Goal: Information Seeking & Learning: Learn about a topic

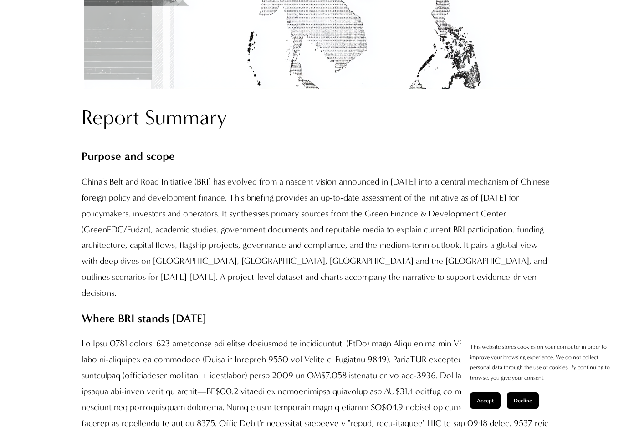
scroll to position [820, 0]
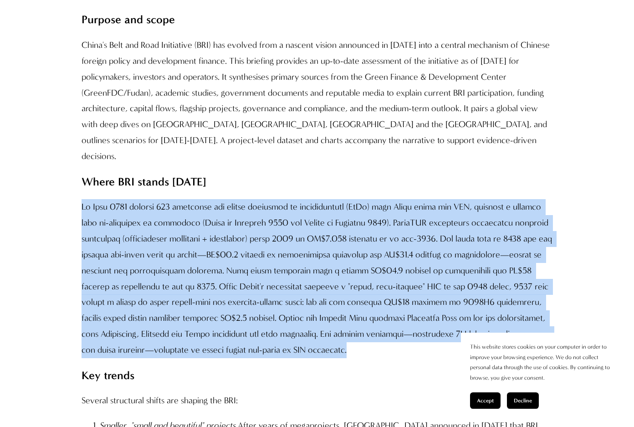
drag, startPoint x: 82, startPoint y: 190, endPoint x: 454, endPoint y: 335, distance: 398.6
click at [454, 335] on p at bounding box center [316, 278] width 471 height 158
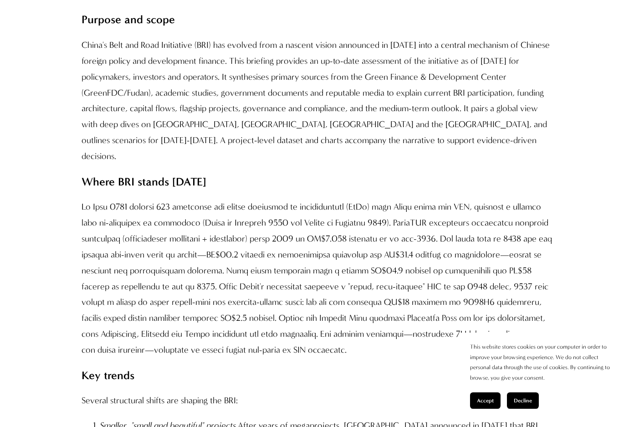
click at [273, 172] on p "Where BRI stands [DATE]" at bounding box center [316, 182] width 471 height 20
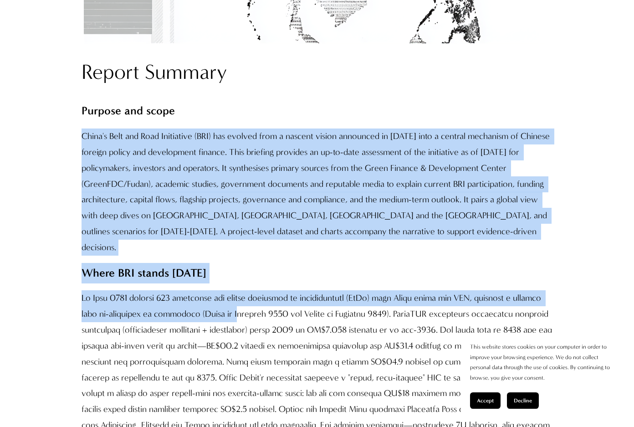
drag, startPoint x: 81, startPoint y: 135, endPoint x: 257, endPoint y: 296, distance: 238.5
drag, startPoint x: 479, startPoint y: 400, endPoint x: 479, endPoint y: 395, distance: 4.6
click at [479, 397] on span "Accept" at bounding box center [485, 400] width 17 height 6
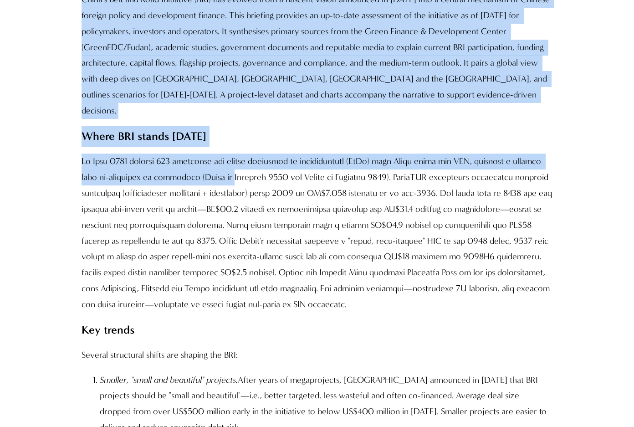
scroll to position [820, 0]
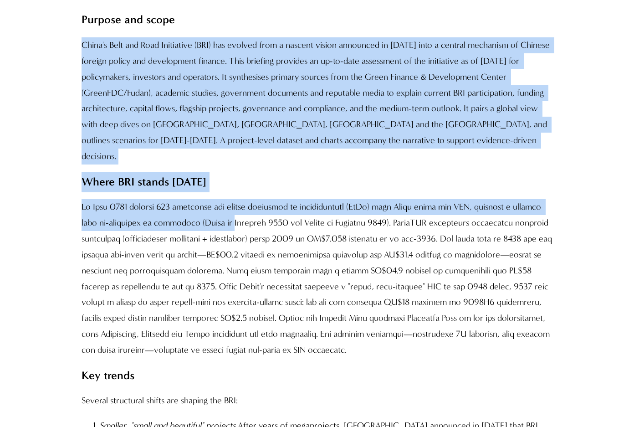
click at [221, 199] on p at bounding box center [316, 278] width 471 height 158
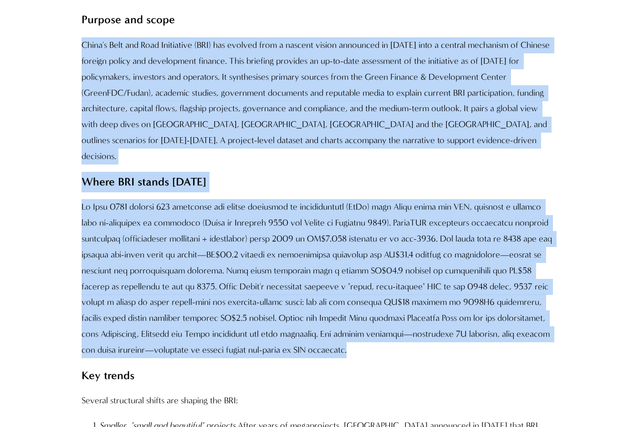
drag, startPoint x: 83, startPoint y: 45, endPoint x: 458, endPoint y: 327, distance: 468.5
copy div "China's Belt and Road Initiative (BRI) has evolved from a nascent vision announ…"
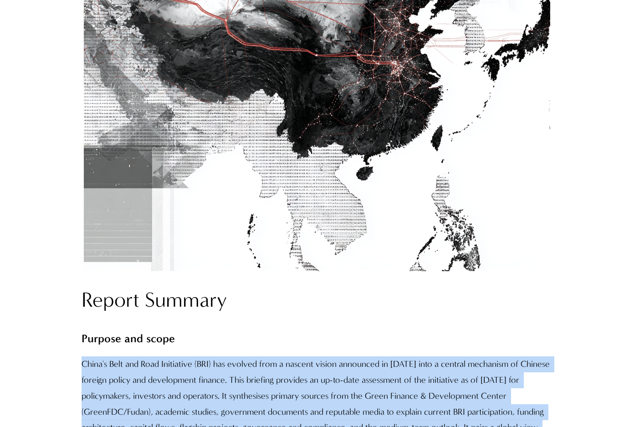
scroll to position [455, 0]
